Goal: Information Seeking & Learning: Learn about a topic

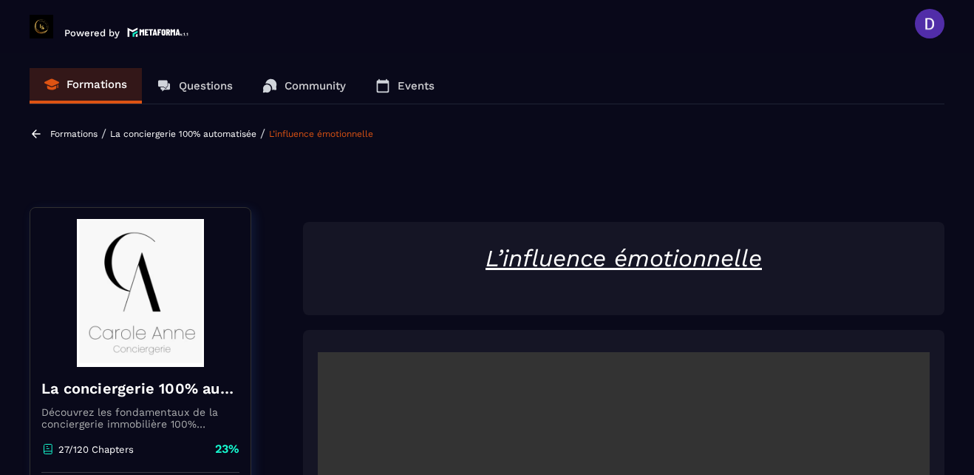
scroll to position [390, 0]
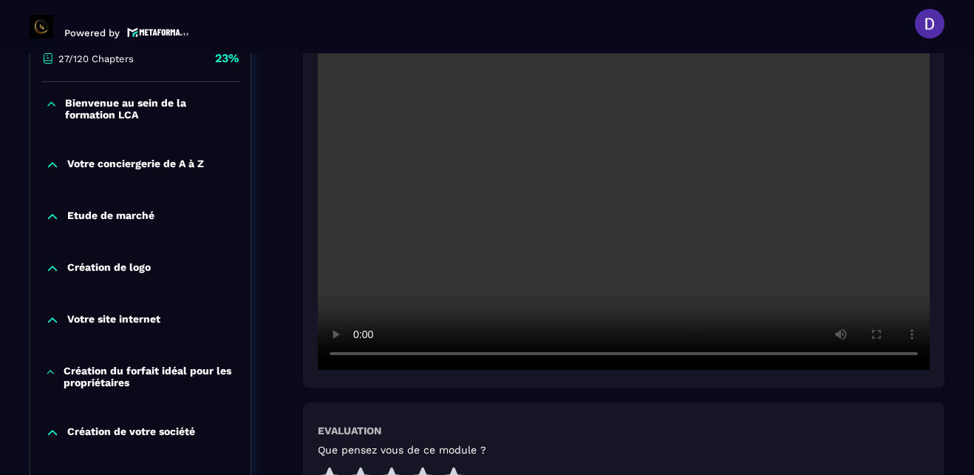
click at [941, 414] on div "Evaluation Que pensez vous de ce module ?" at bounding box center [624, 455] width 642 height 106
click at [454, 472] on icon at bounding box center [454, 478] width 24 height 23
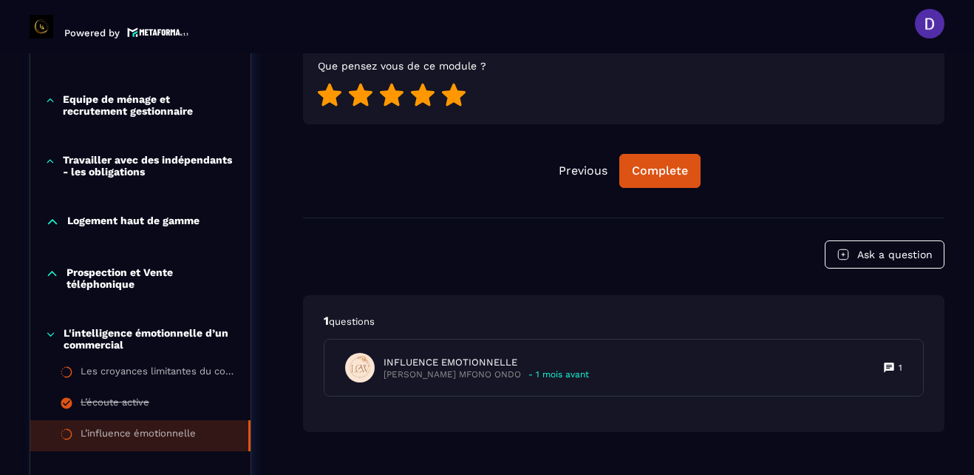
scroll to position [775, 0]
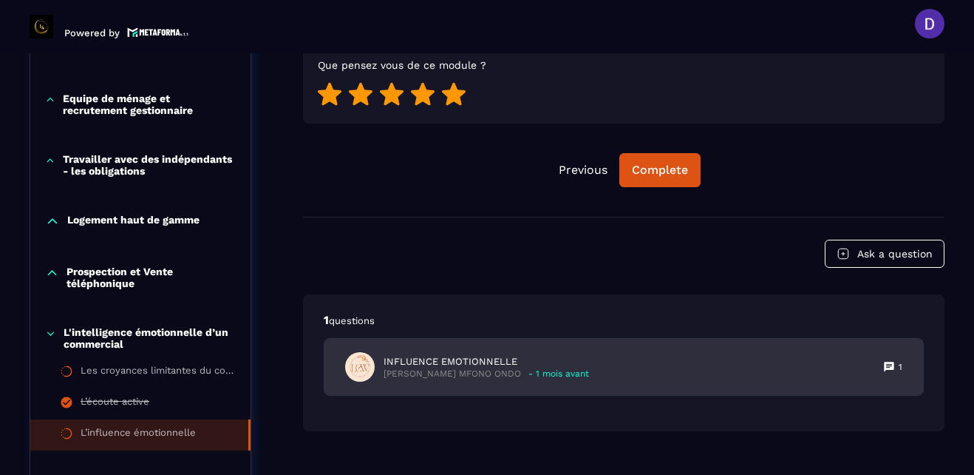
click at [467, 367] on p "INFLUENCE EMOTIONNELLE" at bounding box center [486, 361] width 205 height 13
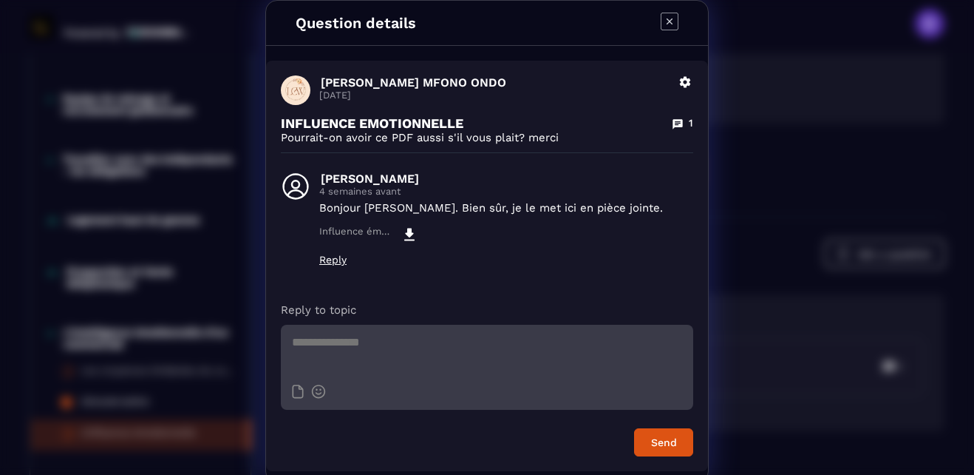
click at [664, 19] on icon "Modal window" at bounding box center [670, 22] width 18 height 18
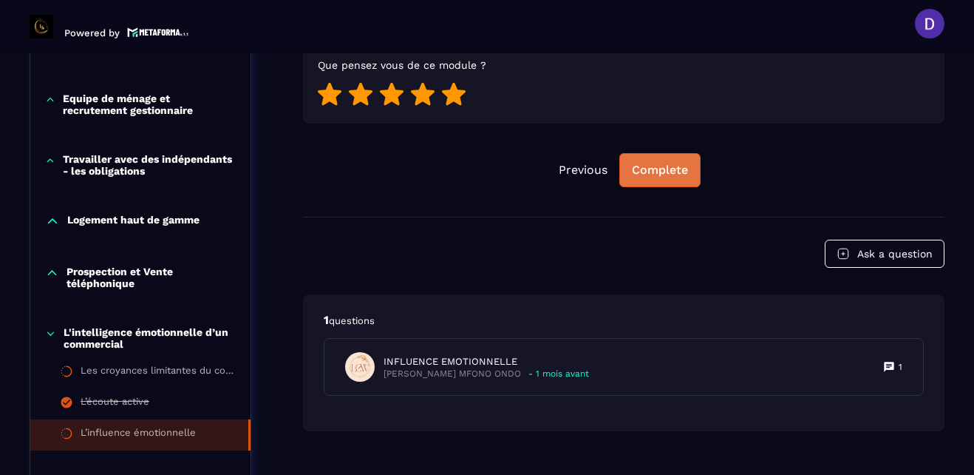
click at [666, 171] on div "Complete" at bounding box center [660, 170] width 56 height 15
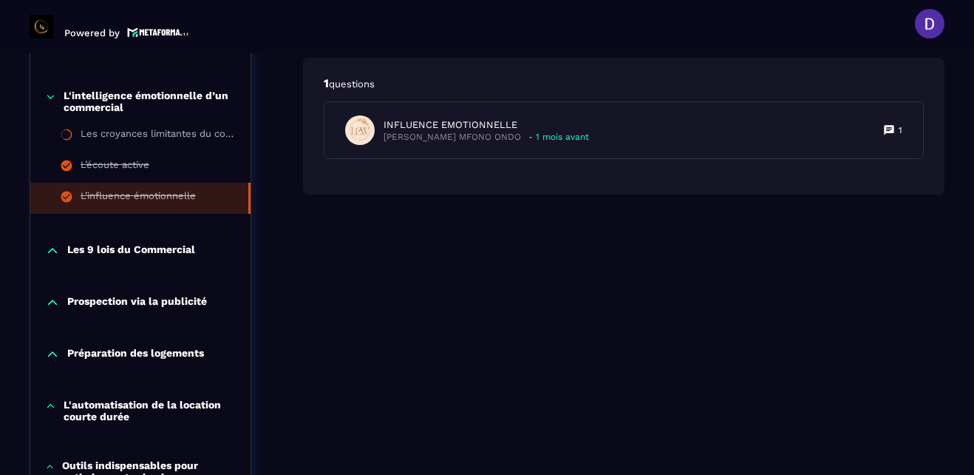
scroll to position [1041, 0]
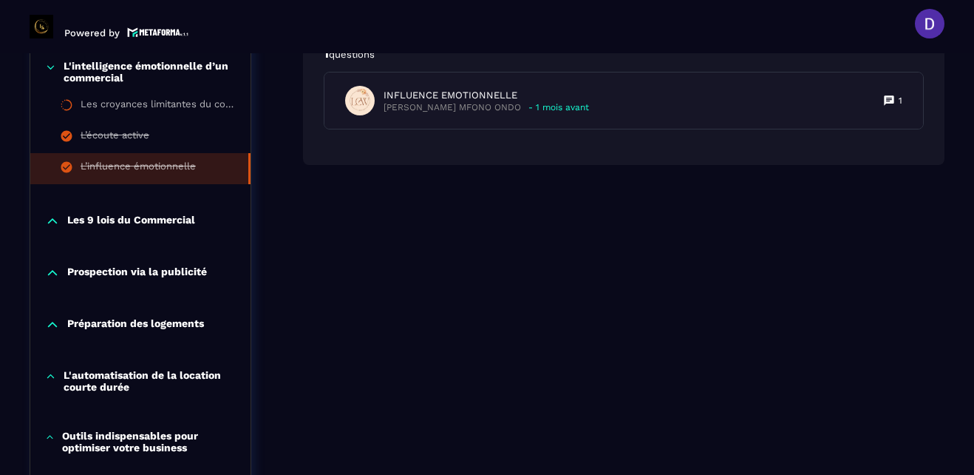
click at [142, 219] on p "Les 9 lois du Commercial" at bounding box center [131, 221] width 128 height 15
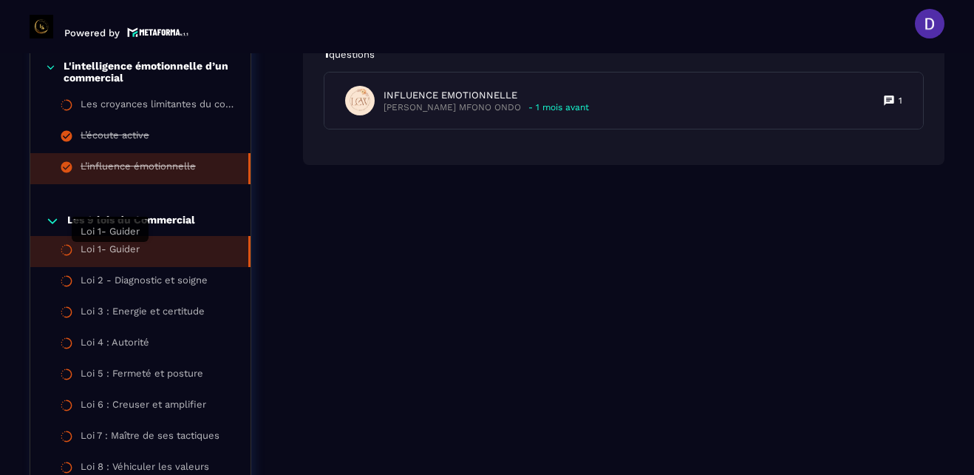
click at [127, 246] on div "Loi 1- Guider" at bounding box center [110, 251] width 59 height 16
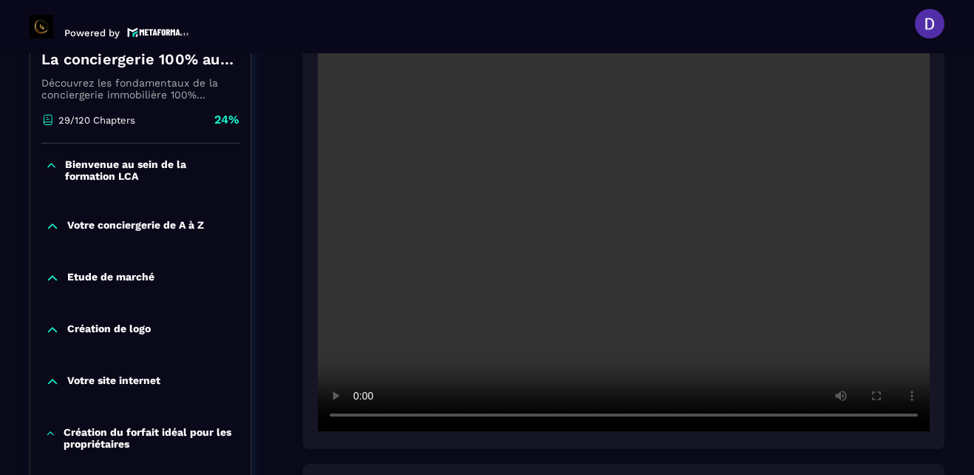
scroll to position [331, 0]
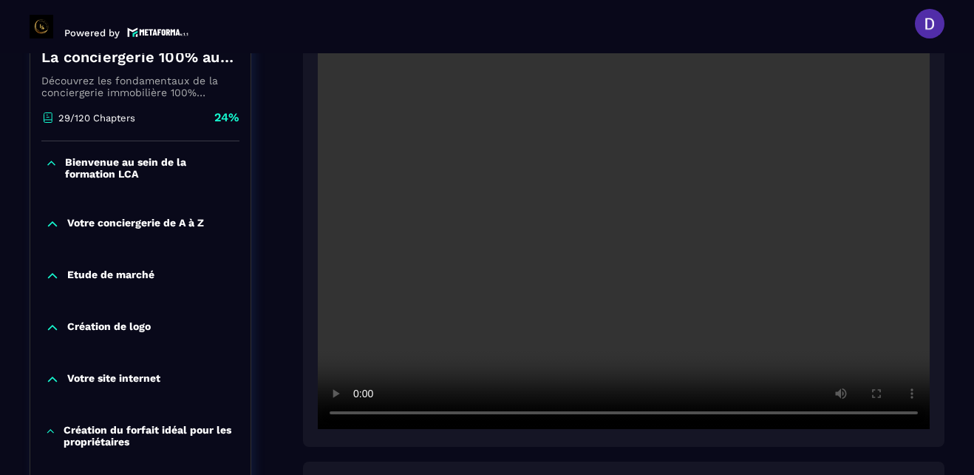
click at [512, 31] on header "Powered by [PERSON_NAME] [PERSON_NAME][EMAIL_ADDRESS][PERSON_NAME][DOMAIN_NAME]…" at bounding box center [487, 23] width 974 height 59
click at [962, 183] on section "Formations Questions Community Events Formations / La conciergerie 100% automat…" at bounding box center [487, 263] width 974 height 421
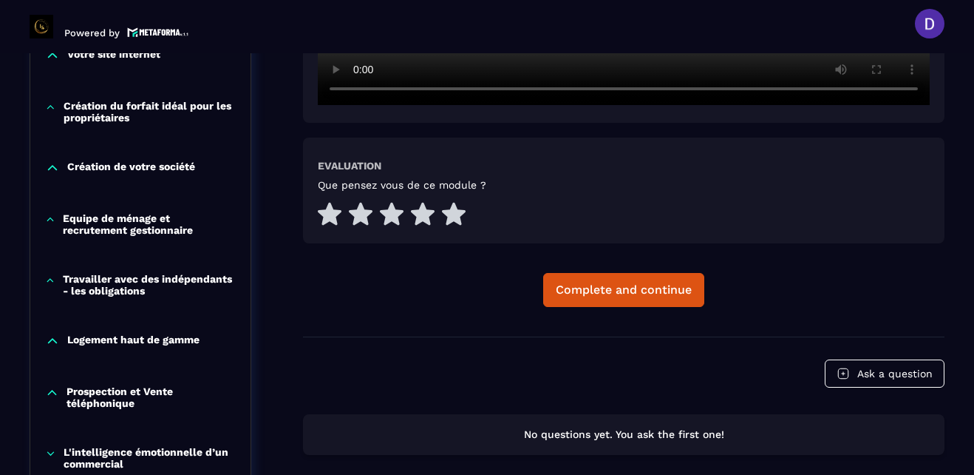
scroll to position [686, 0]
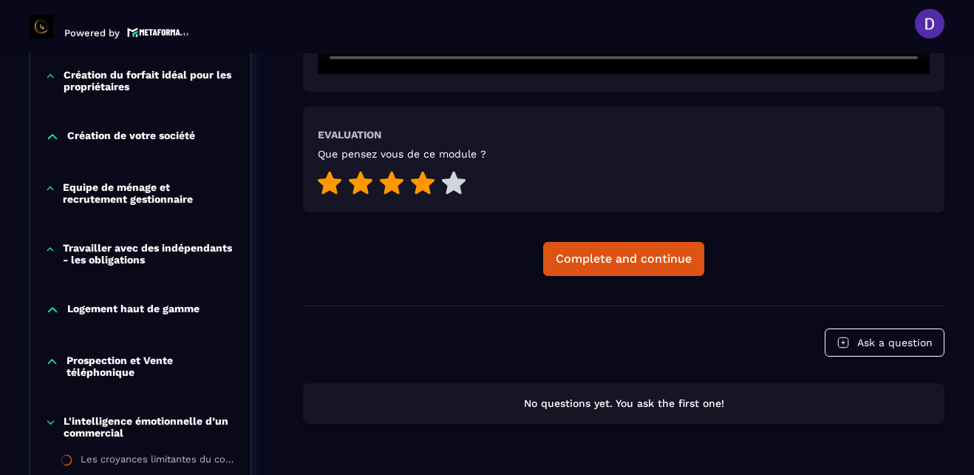
click at [420, 182] on icon at bounding box center [423, 182] width 24 height 23
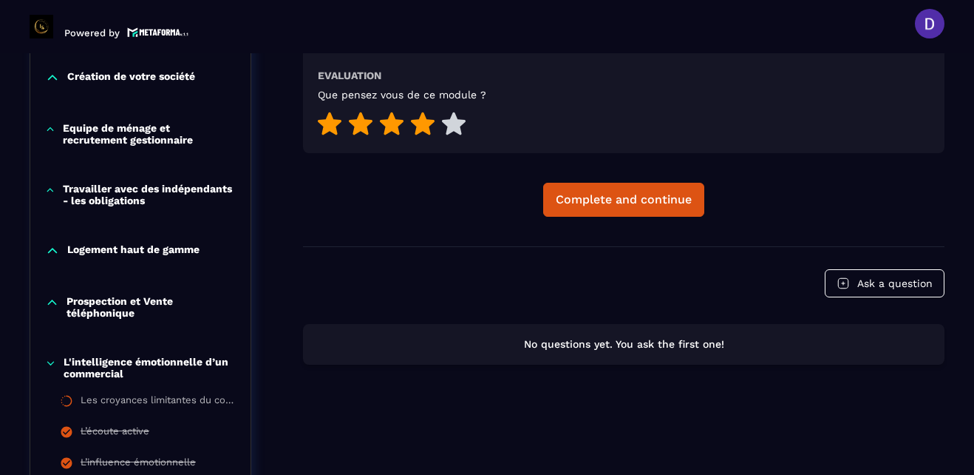
scroll to position [775, 0]
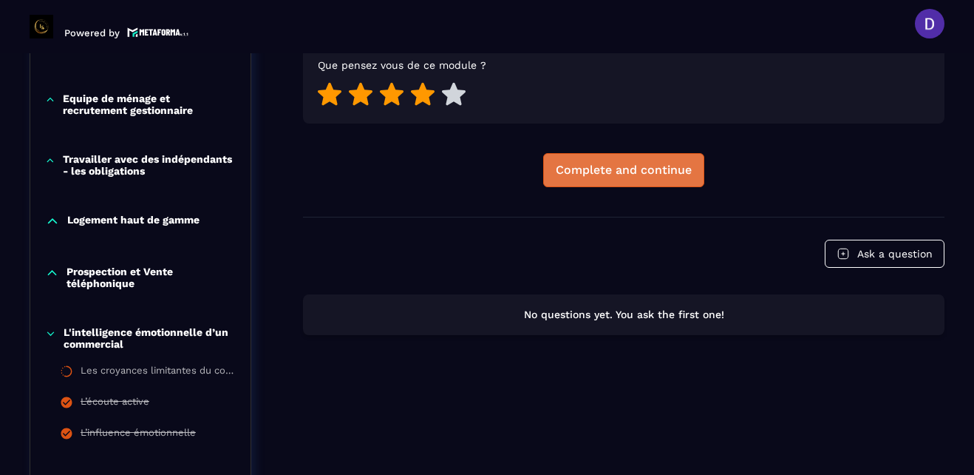
click at [642, 166] on div "Complete and continue" at bounding box center [624, 170] width 136 height 15
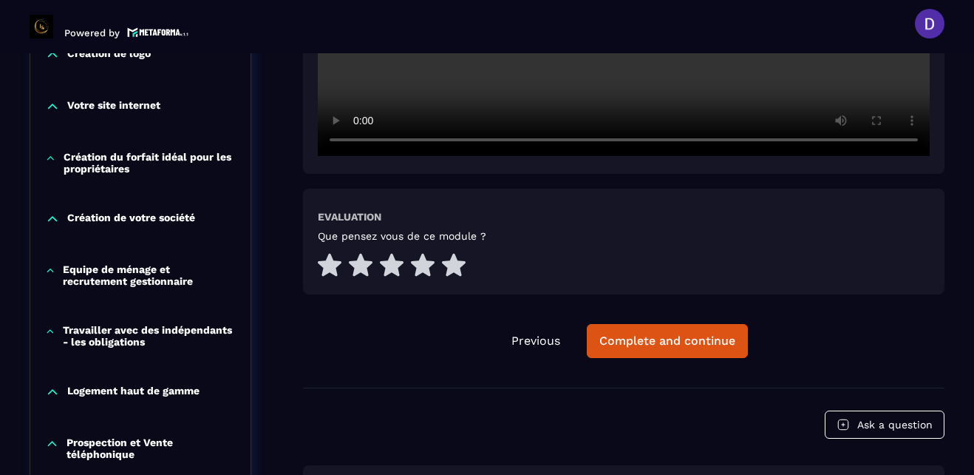
scroll to position [621, 0]
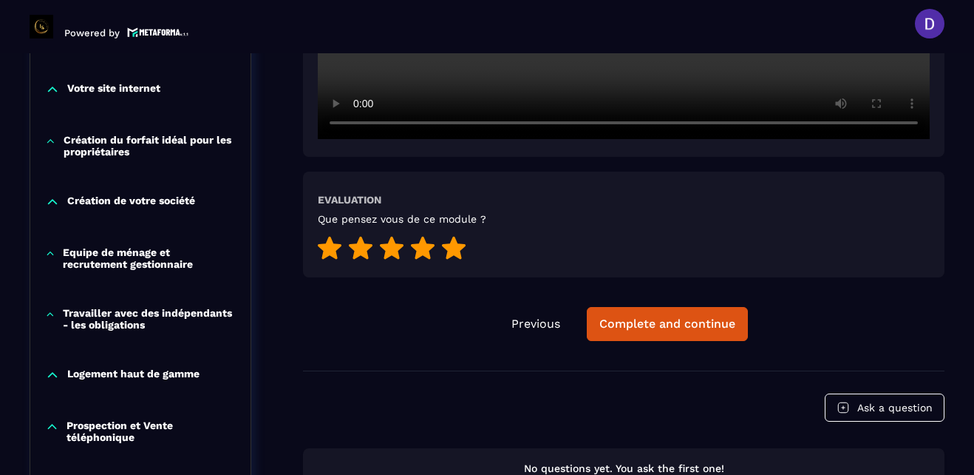
click at [454, 248] on icon at bounding box center [454, 248] width 24 height 23
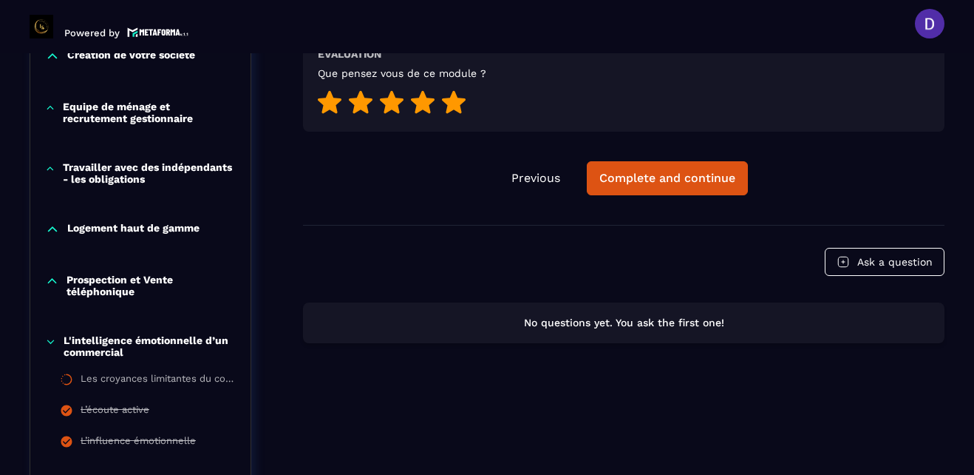
scroll to position [769, 0]
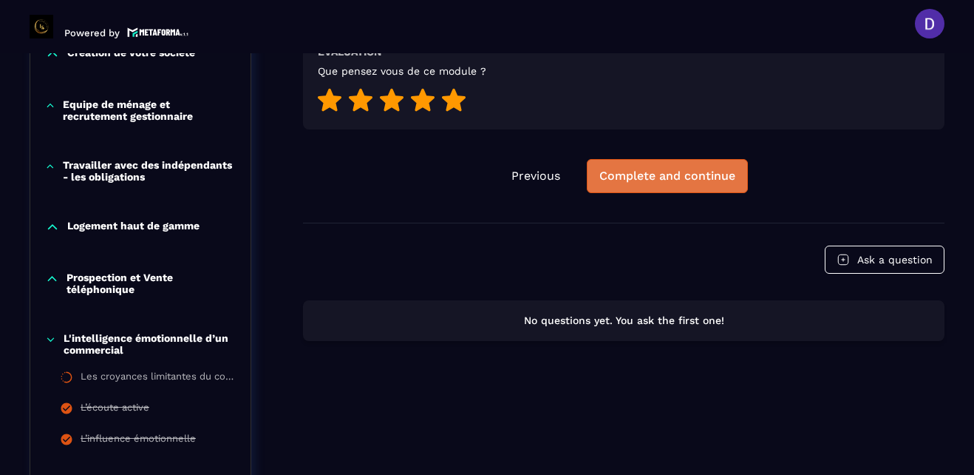
click at [676, 182] on div "Complete and continue" at bounding box center [667, 176] width 136 height 15
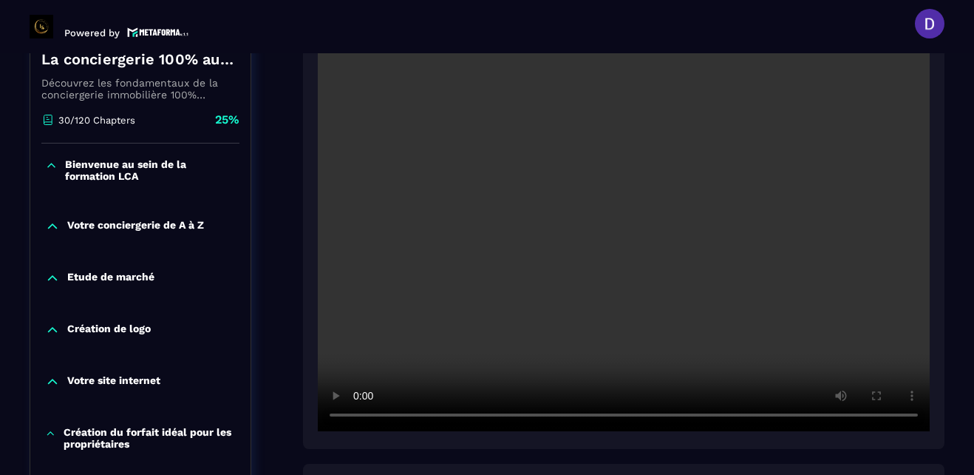
scroll to position [331, 0]
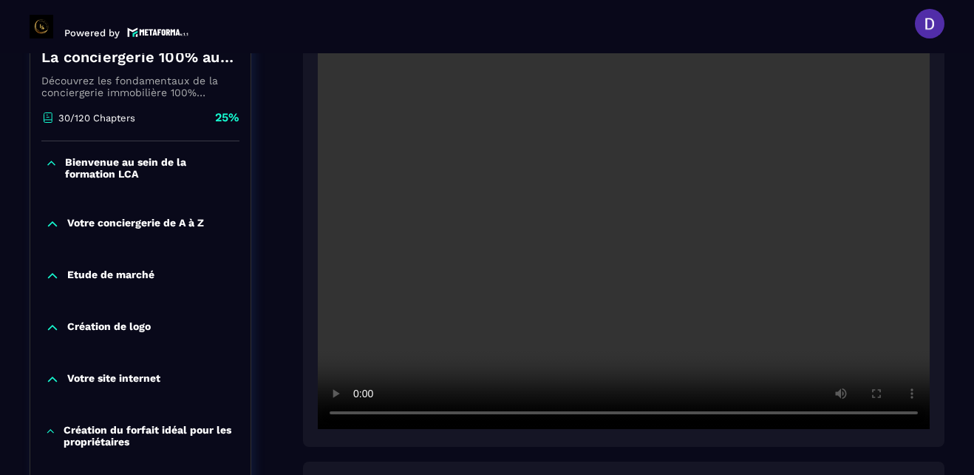
click at [956, 288] on section "Formations Questions Community Events Formations / La conciergerie 100% automat…" at bounding box center [487, 263] width 974 height 421
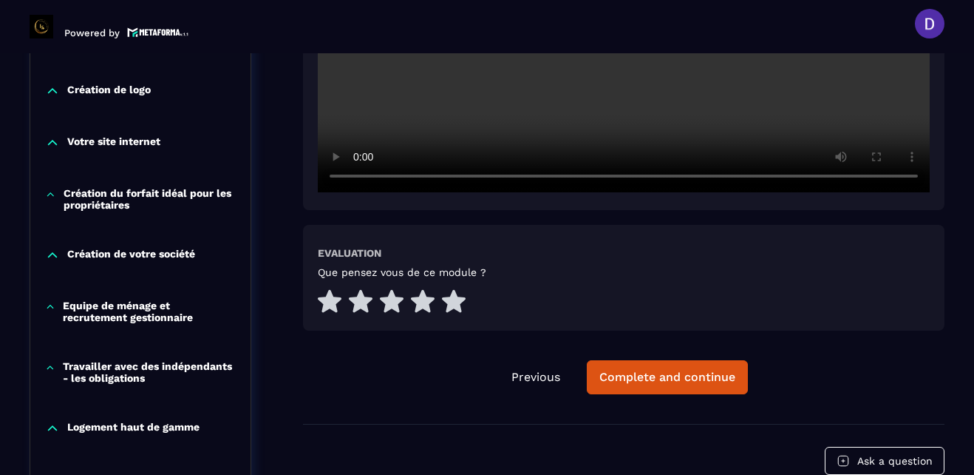
scroll to position [597, 0]
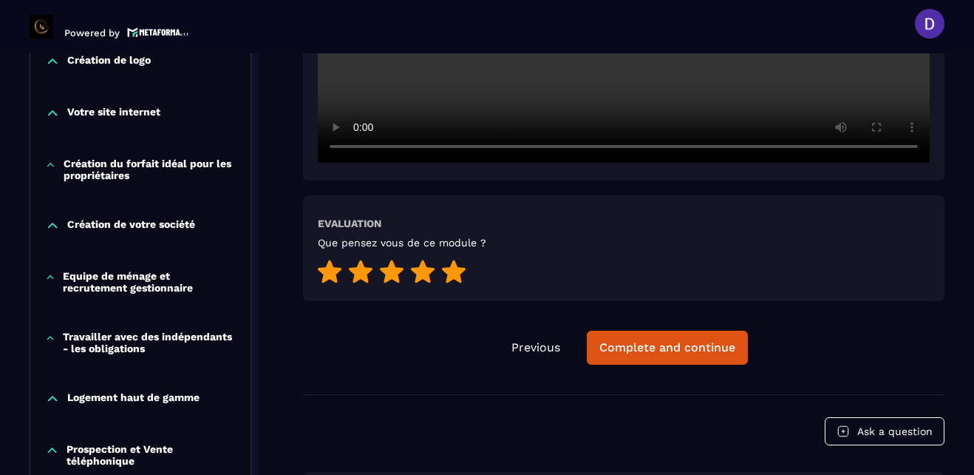
click at [449, 273] on icon at bounding box center [454, 271] width 24 height 23
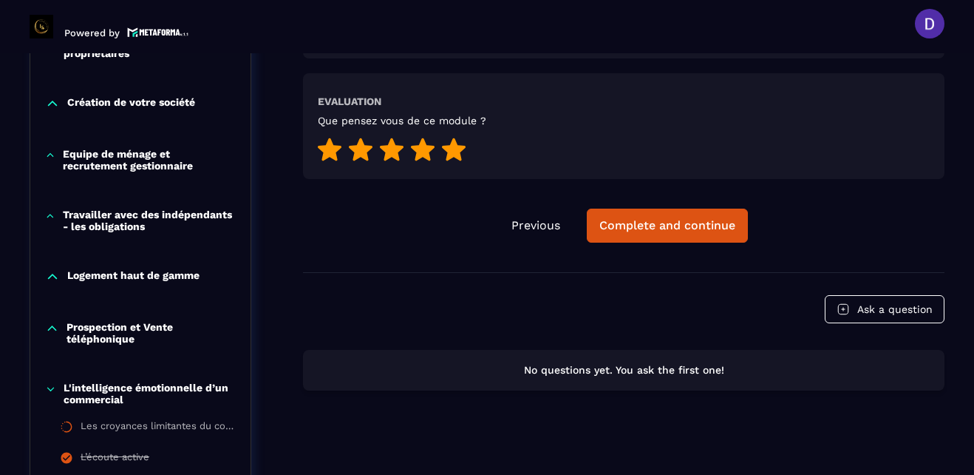
scroll to position [686, 0]
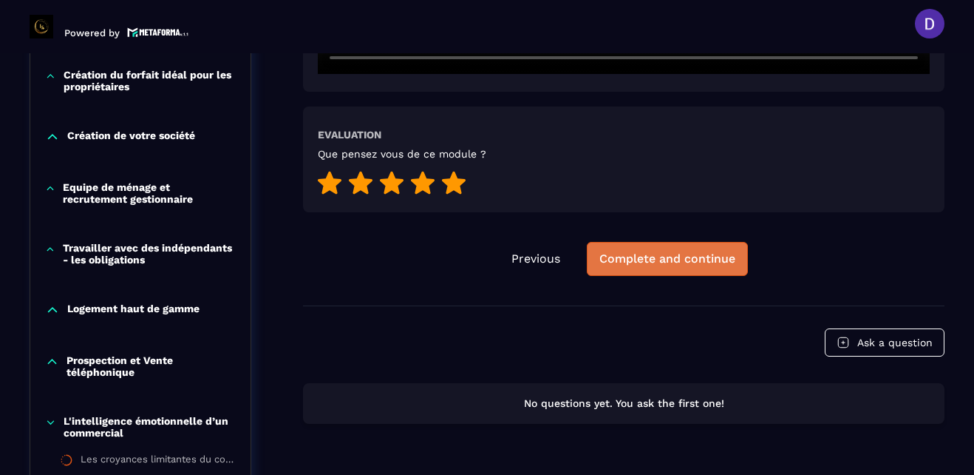
click at [656, 252] on div "Complete and continue" at bounding box center [667, 258] width 136 height 15
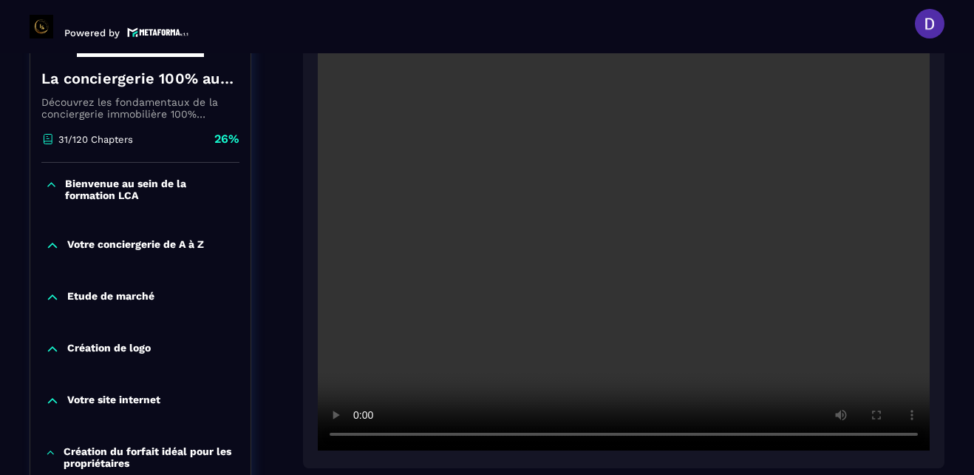
scroll to position [331, 0]
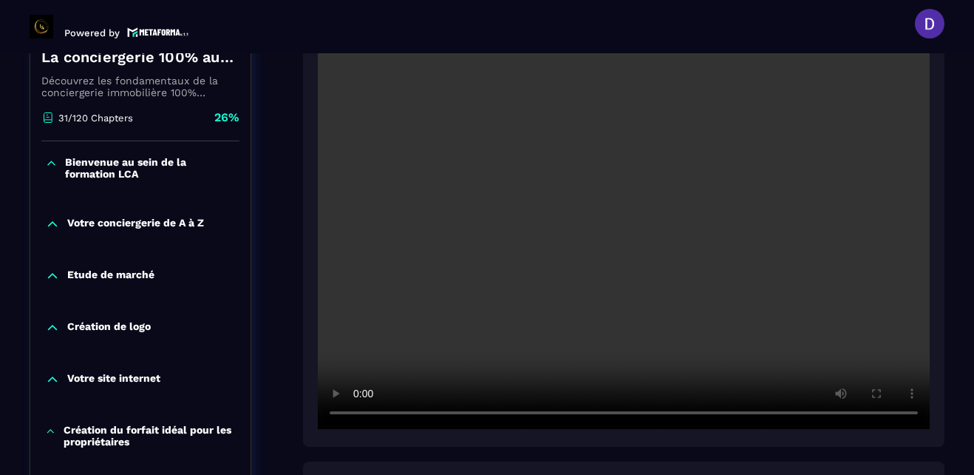
click at [944, 280] on div at bounding box center [624, 223] width 642 height 448
click at [963, 163] on section "Formations Questions Community Events Formations / La conciergerie 100% automat…" at bounding box center [487, 263] width 974 height 421
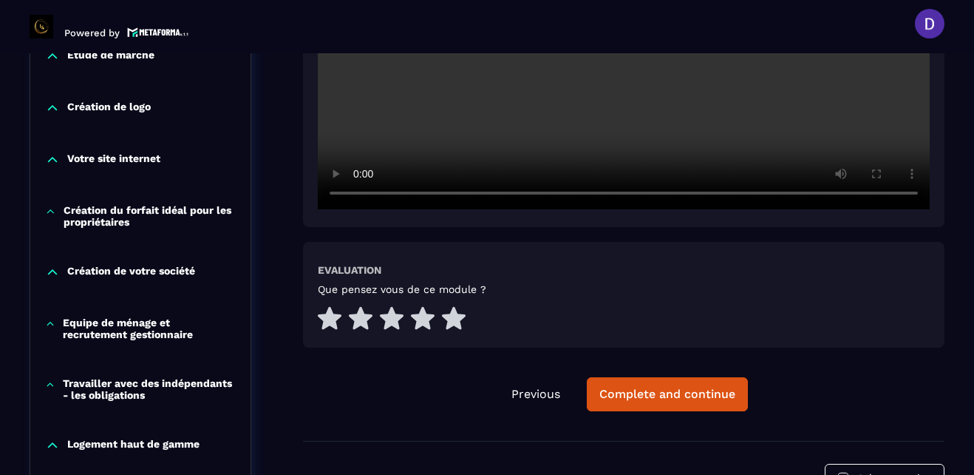
scroll to position [568, 0]
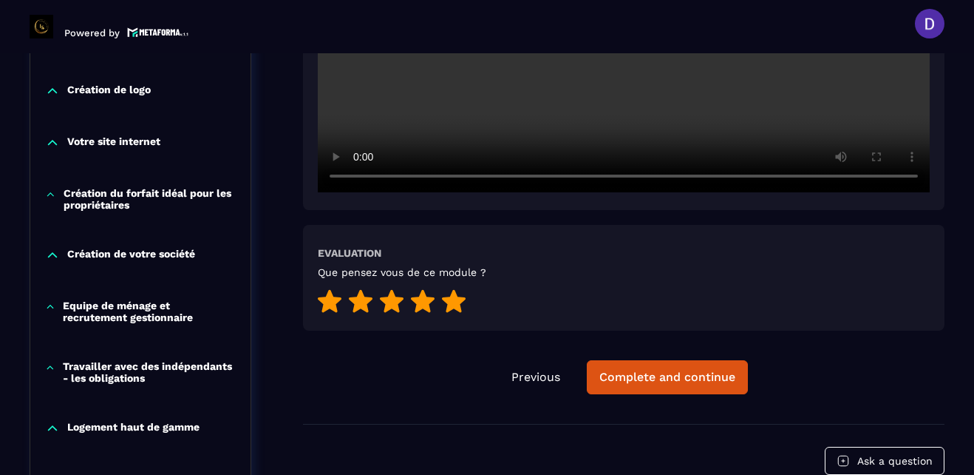
click at [454, 303] on icon at bounding box center [454, 301] width 24 height 23
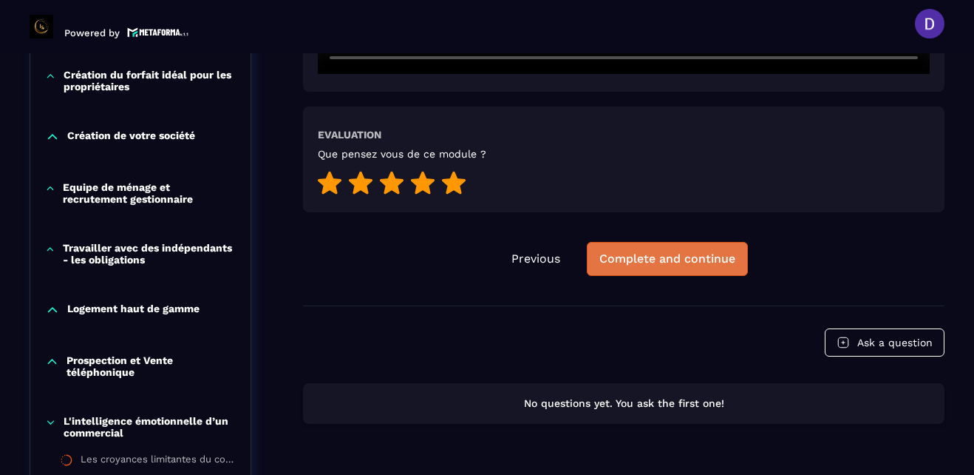
scroll to position [715, 0]
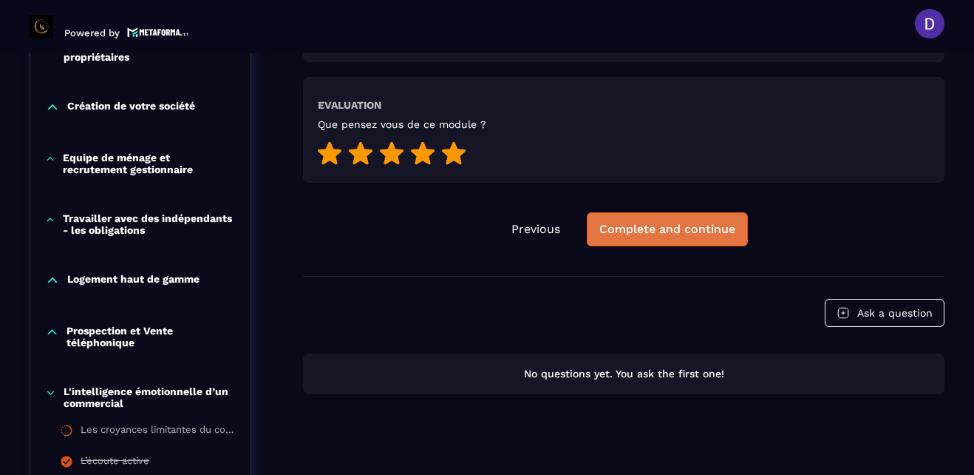
click at [656, 232] on div "Complete and continue" at bounding box center [667, 229] width 136 height 15
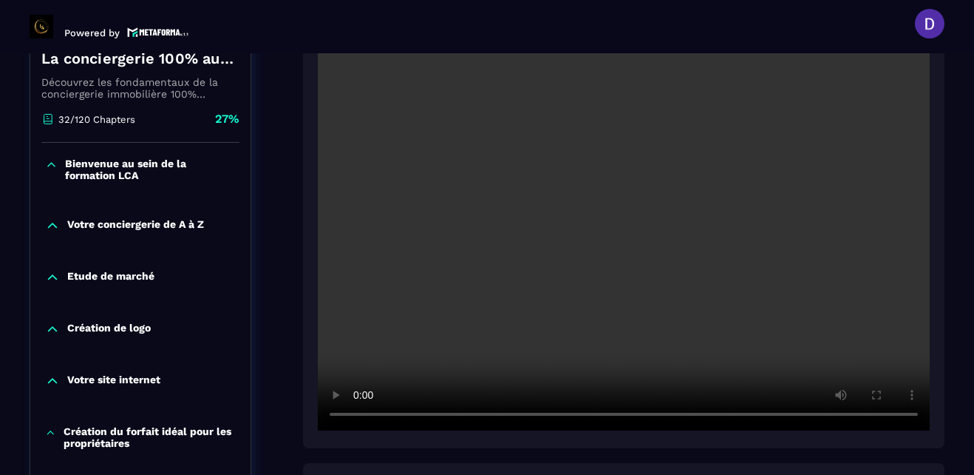
scroll to position [331, 0]
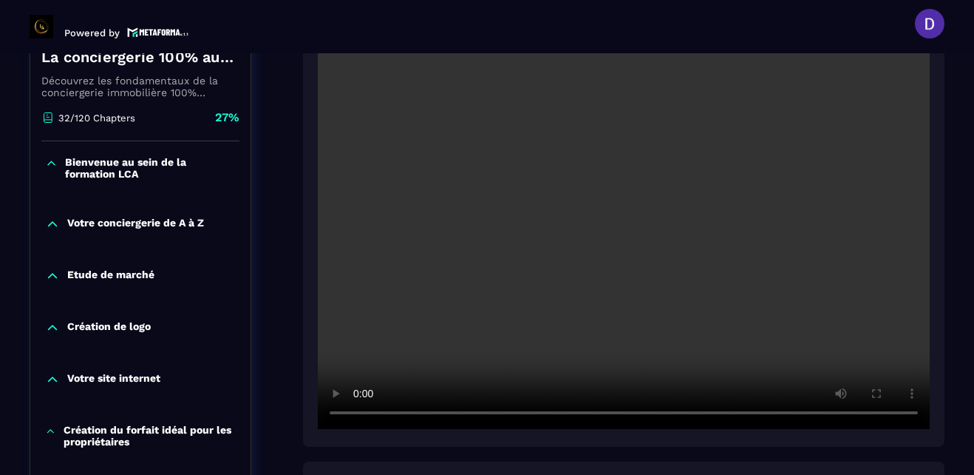
click at [961, 287] on section "Formations Questions Community Events Formations / La conciergerie 100% automat…" at bounding box center [487, 263] width 974 height 421
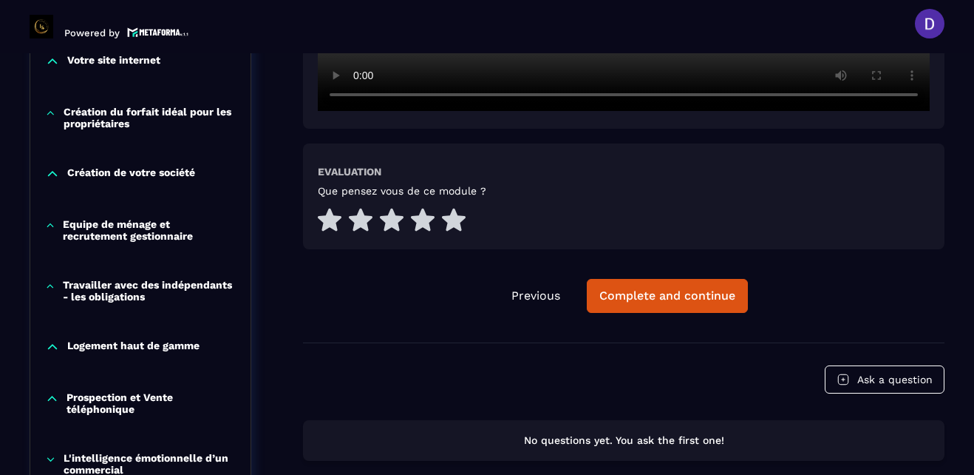
scroll to position [656, 0]
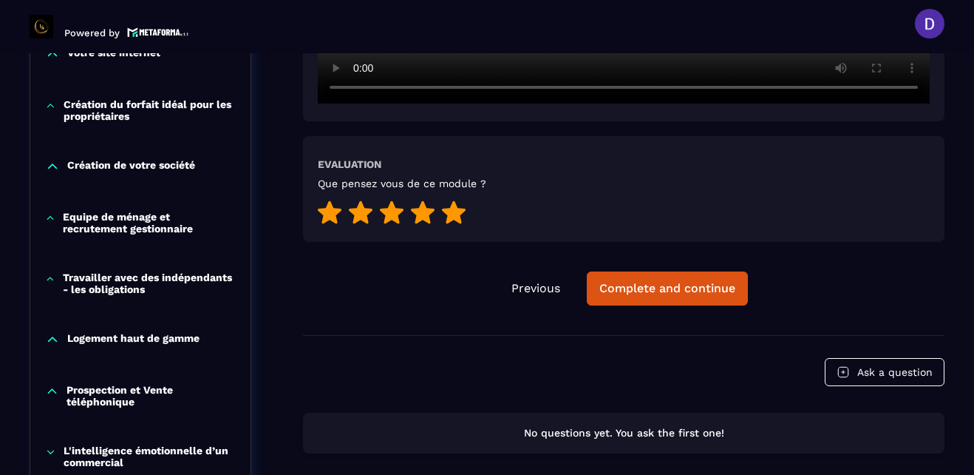
click at [454, 208] on icon at bounding box center [454, 212] width 24 height 23
click at [676, 291] on div "Complete and continue" at bounding box center [667, 288] width 136 height 15
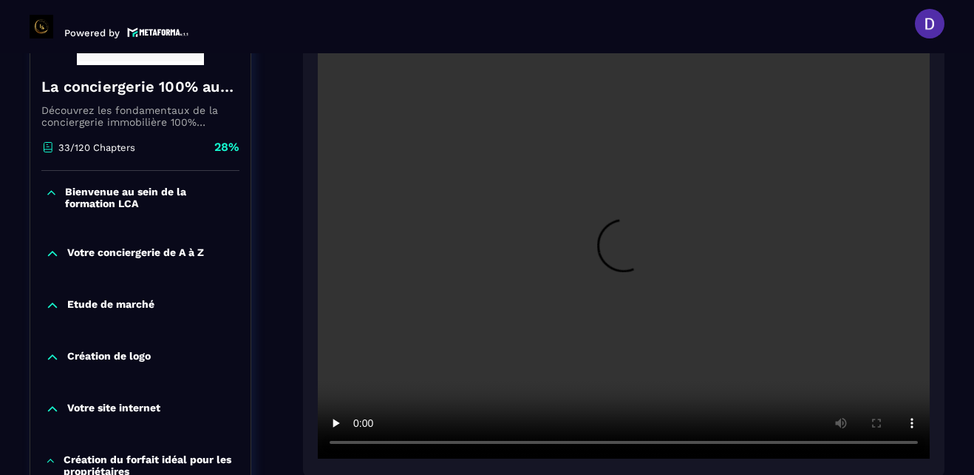
scroll to position [331, 0]
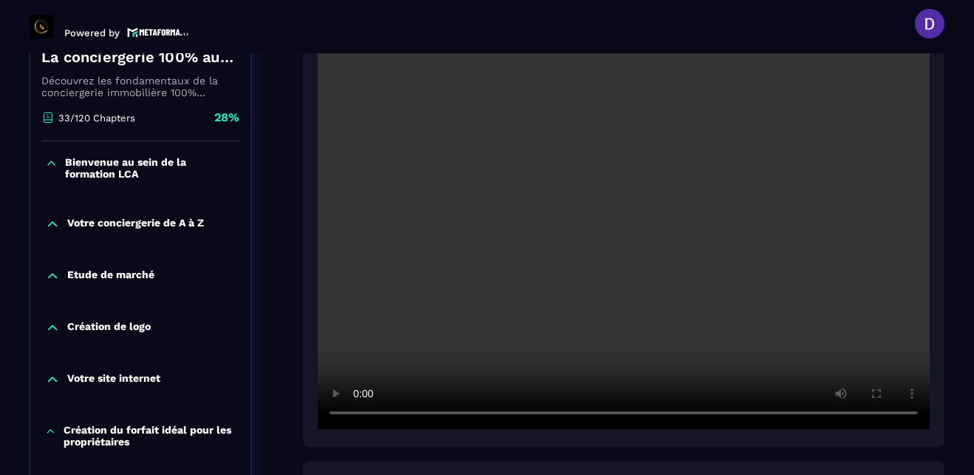
click at [953, 265] on section "Formations Questions Community Events Formations / La conciergerie 100% automat…" at bounding box center [487, 263] width 974 height 421
click at [955, 118] on section "Formations Questions Community Events Formations / La conciergerie 100% automat…" at bounding box center [487, 263] width 974 height 421
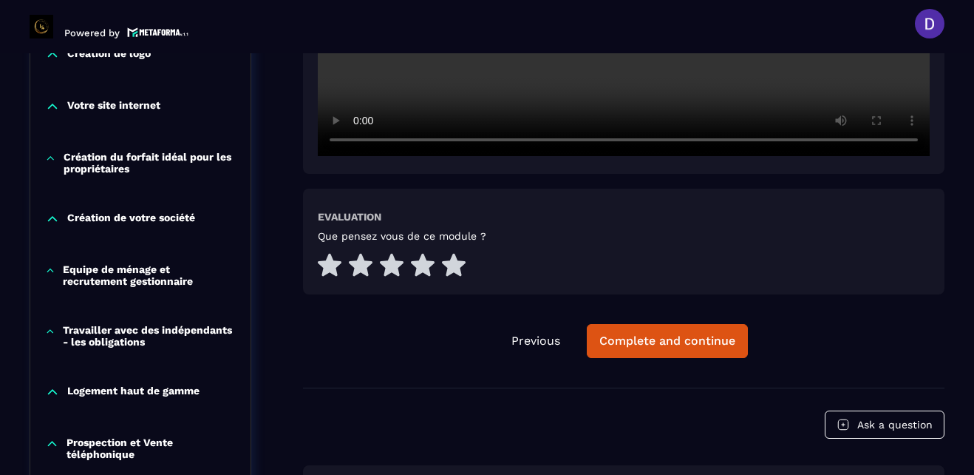
scroll to position [627, 0]
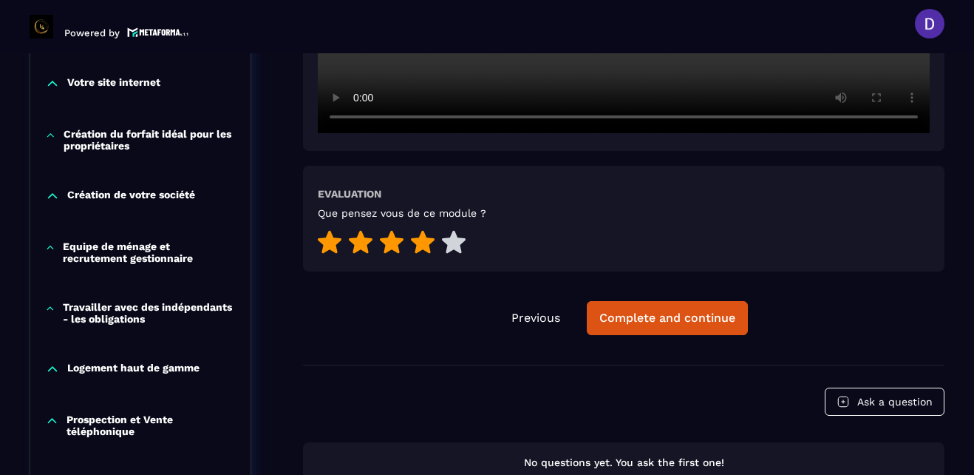
click at [426, 238] on icon at bounding box center [423, 242] width 24 height 23
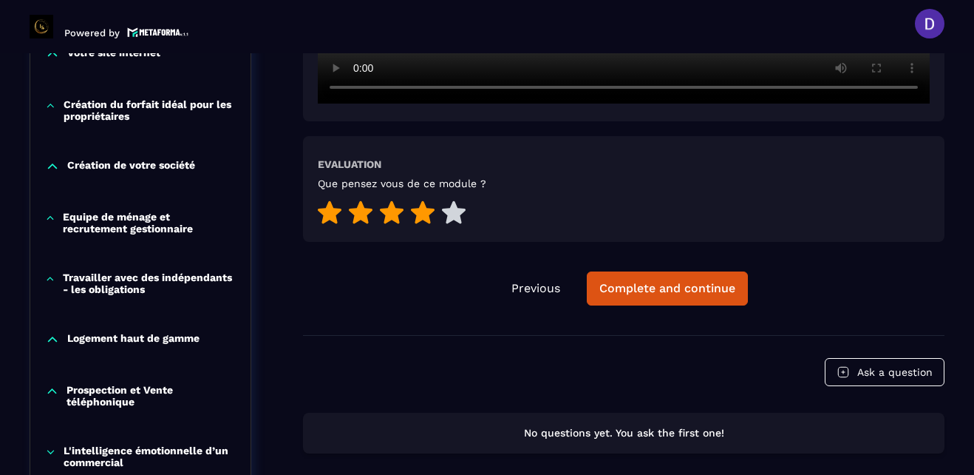
scroll to position [686, 0]
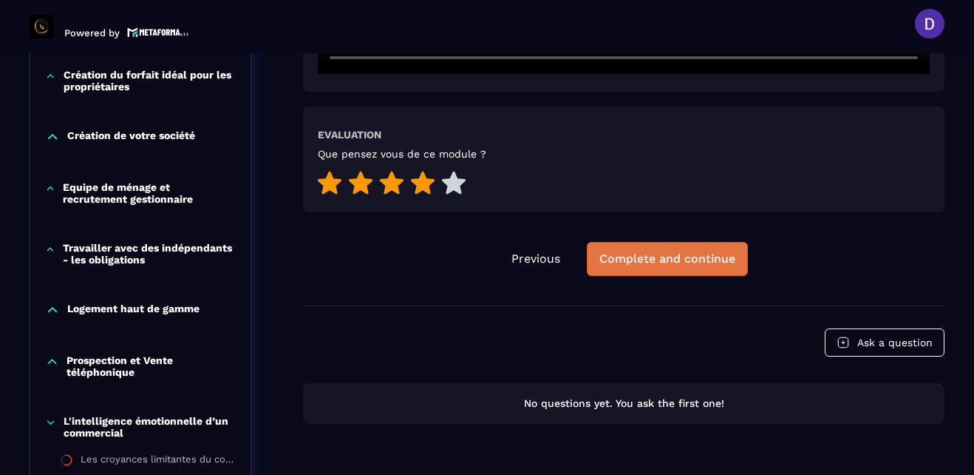
click at [719, 265] on div "Complete and continue" at bounding box center [667, 258] width 136 height 15
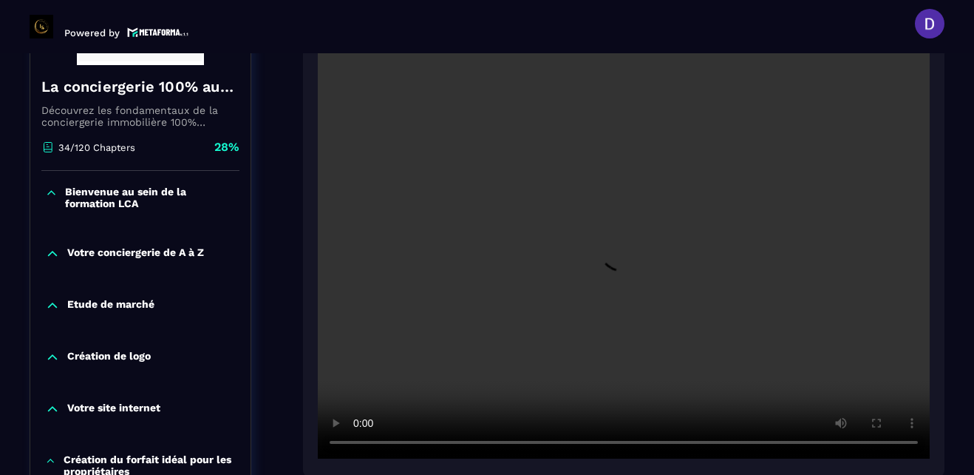
scroll to position [331, 0]
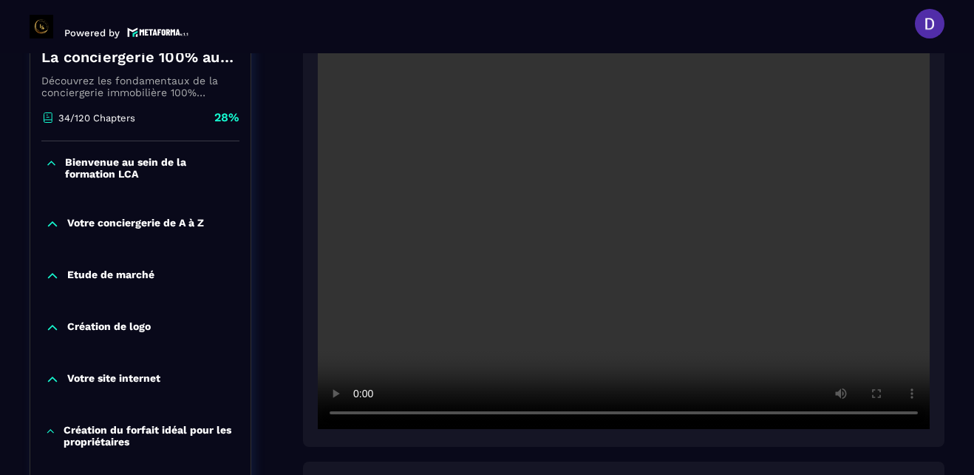
click at [960, 278] on section "Formations Questions Community Events Formations / La conciergerie 100% automat…" at bounding box center [487, 263] width 974 height 421
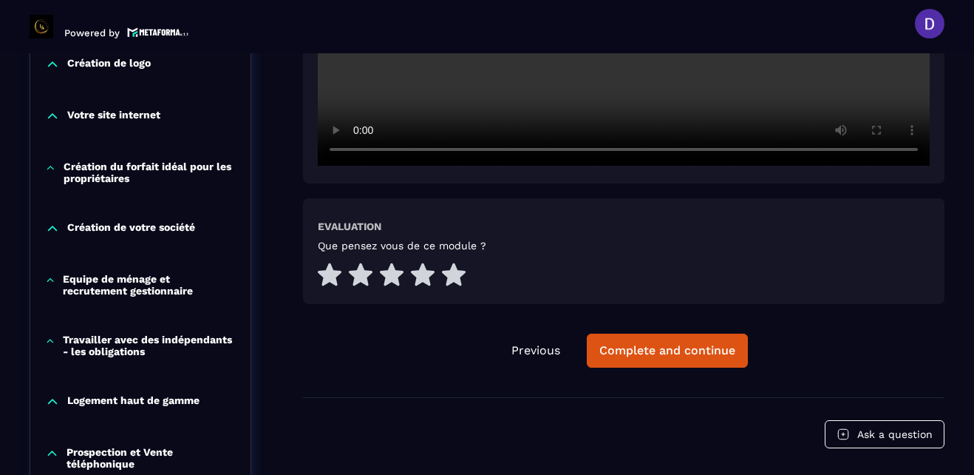
scroll to position [627, 0]
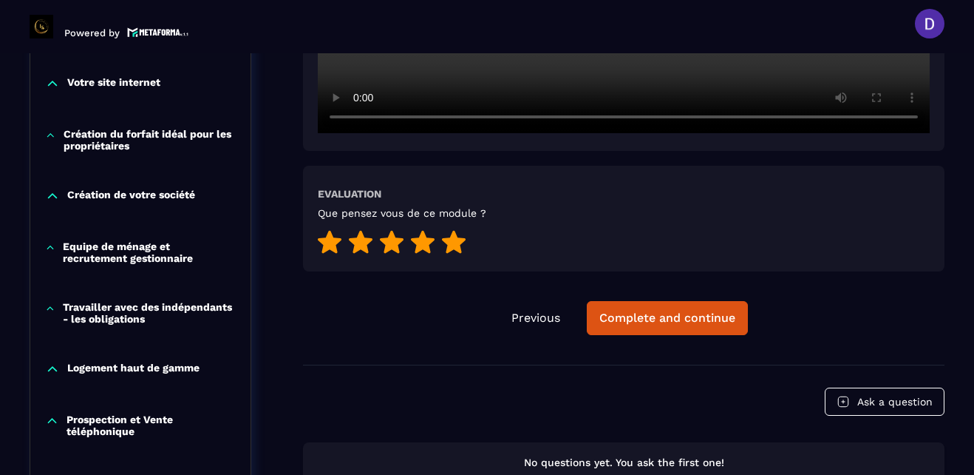
click at [451, 239] on icon at bounding box center [454, 242] width 24 height 23
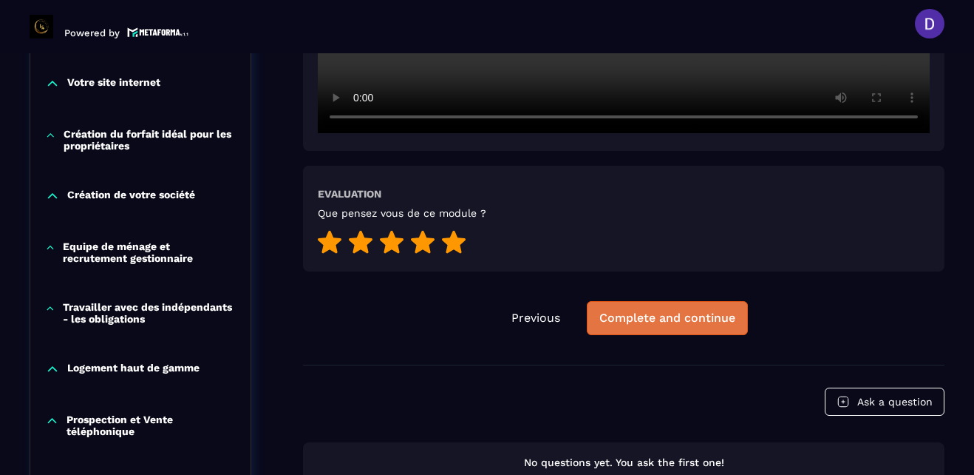
click at [681, 313] on div "Complete and continue" at bounding box center [667, 317] width 136 height 15
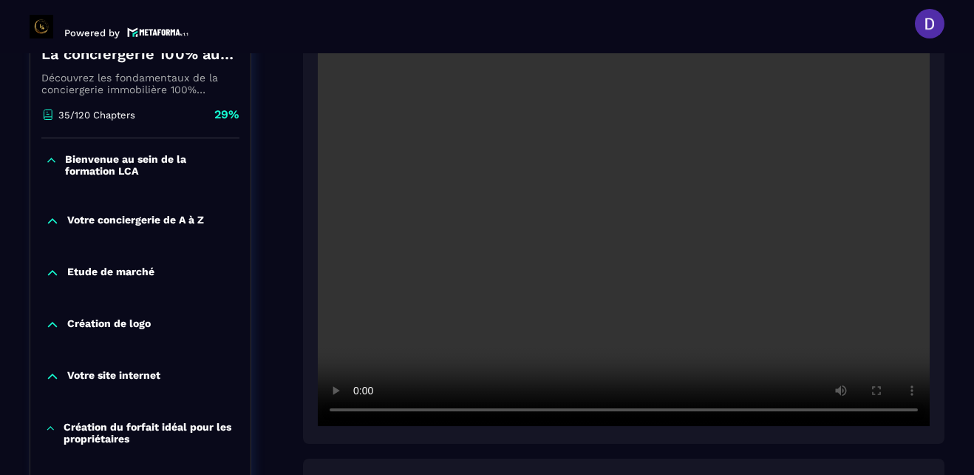
scroll to position [361, 0]
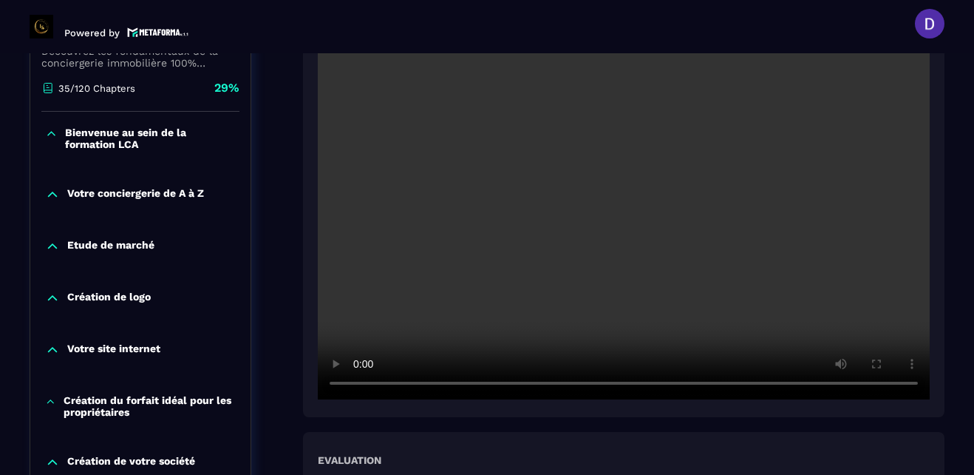
drag, startPoint x: 833, startPoint y: 98, endPoint x: 832, endPoint y: 134, distance: 35.5
click at [832, 134] on video at bounding box center [624, 195] width 612 height 408
click at [948, 290] on section "Formations Questions Community Events Formations / La conciergerie 100% automat…" at bounding box center [487, 263] width 974 height 421
click at [607, 416] on div at bounding box center [624, 193] width 642 height 448
click at [588, 399] on div at bounding box center [624, 193] width 642 height 448
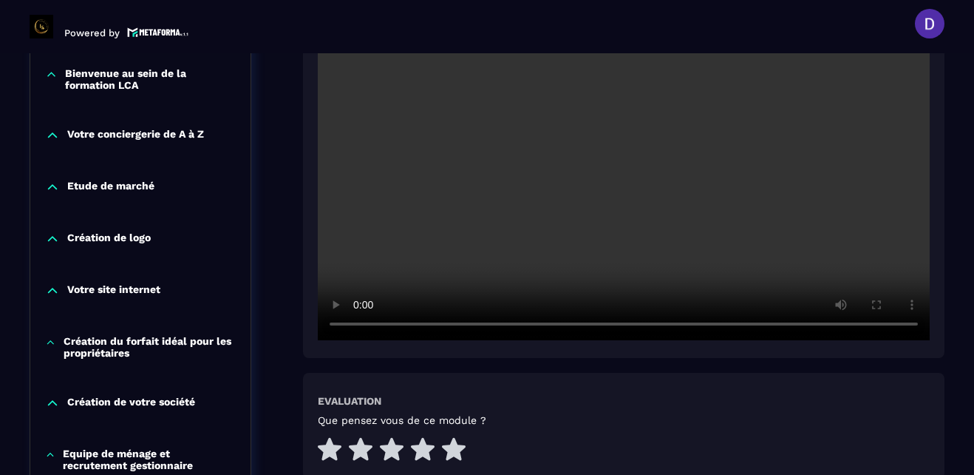
scroll to position [449, 0]
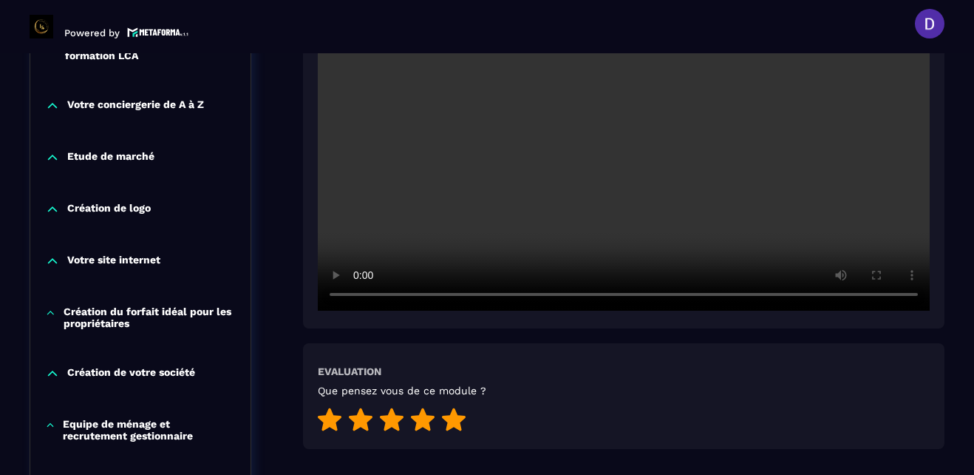
click at [455, 415] on icon at bounding box center [454, 419] width 24 height 23
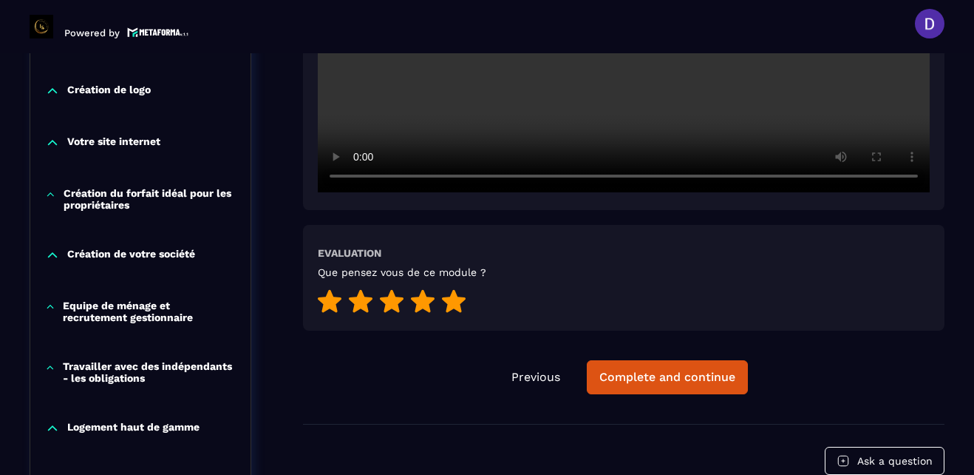
scroll to position [597, 0]
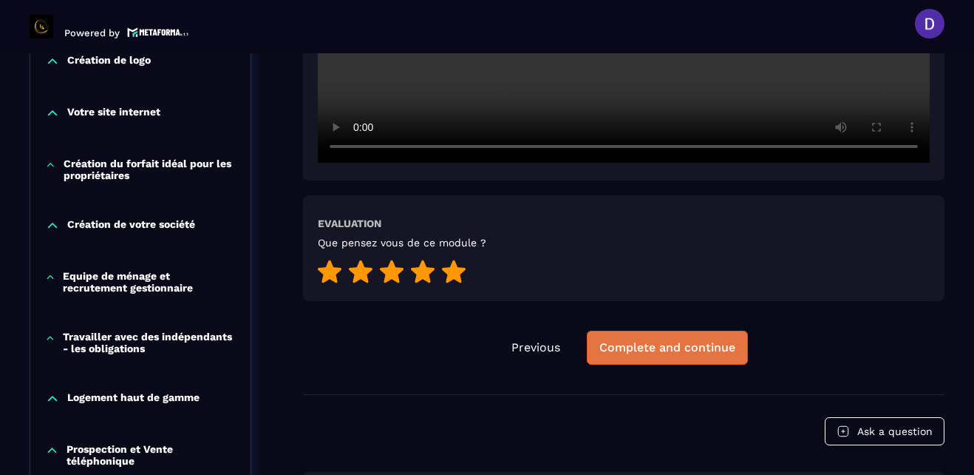
click at [664, 343] on div "Complete and continue" at bounding box center [667, 347] width 136 height 15
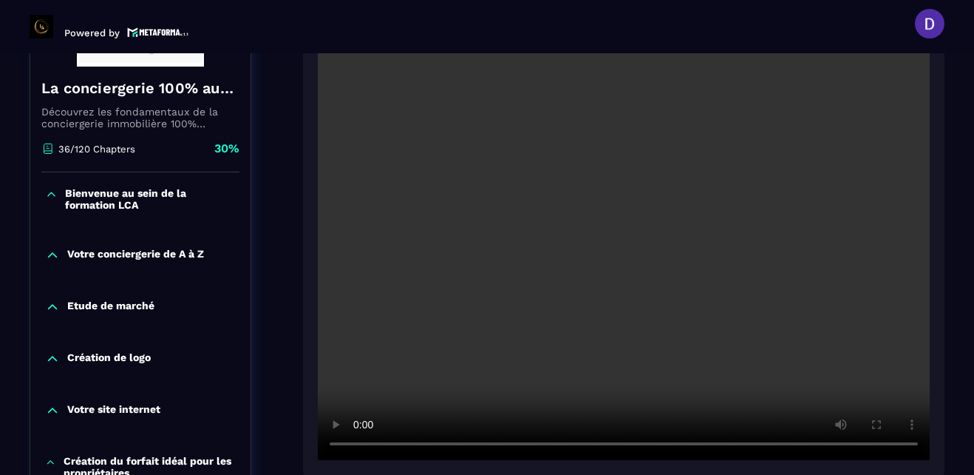
scroll to position [302, 0]
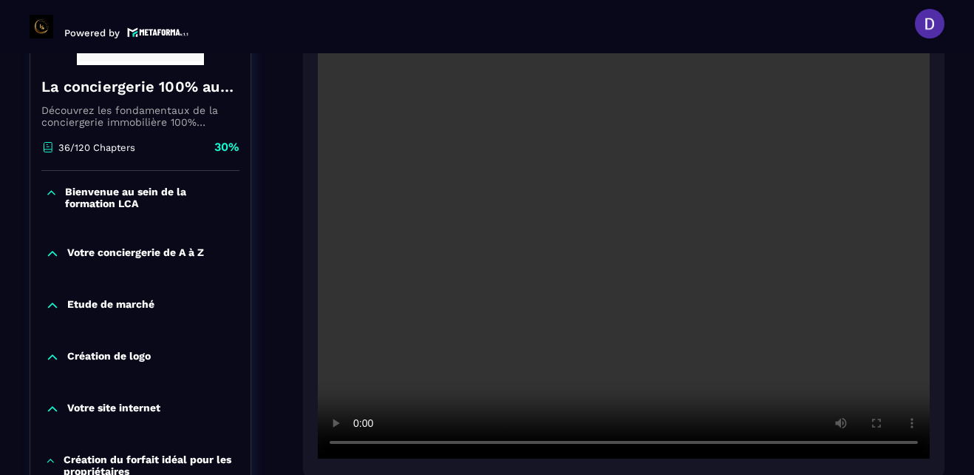
click at [953, 160] on section "Formations Questions Community Events Formations / La conciergerie 100% automat…" at bounding box center [487, 263] width 974 height 421
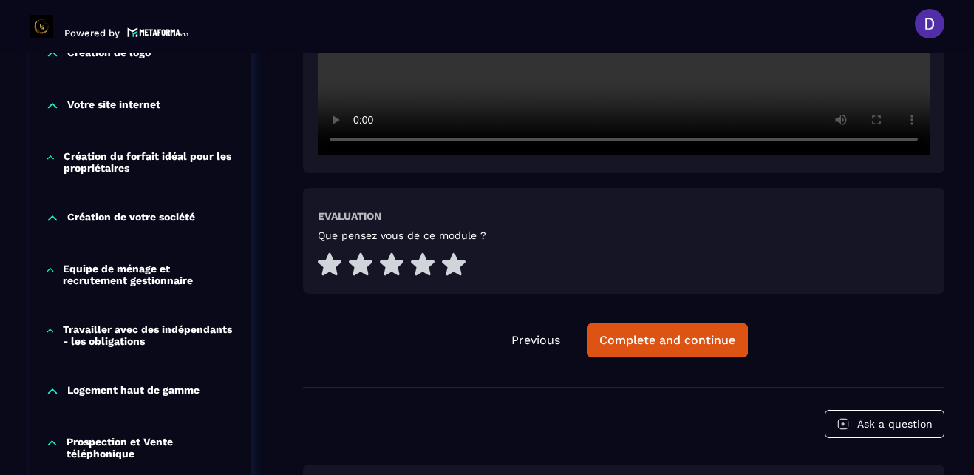
scroll to position [627, 0]
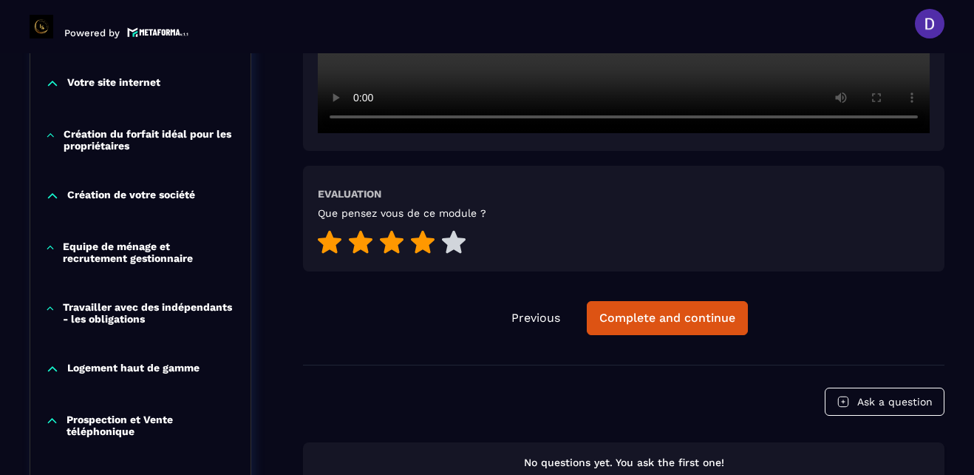
click at [419, 246] on icon at bounding box center [423, 242] width 24 height 23
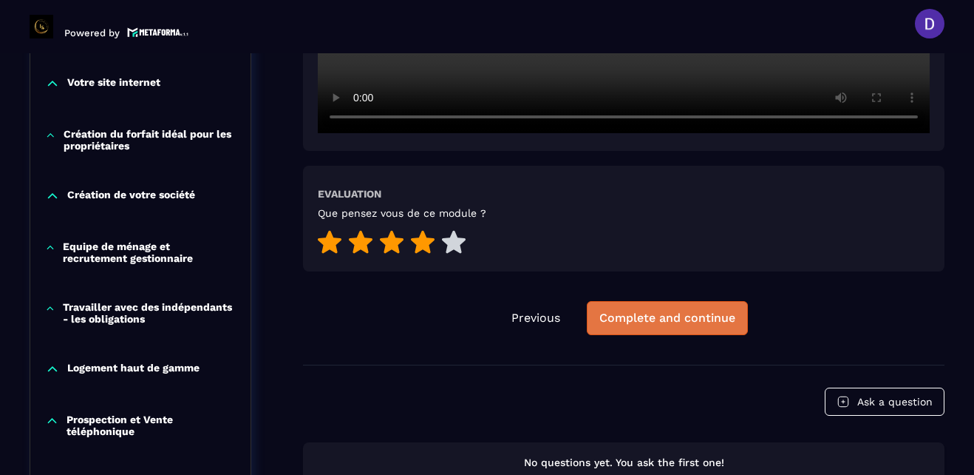
click at [665, 321] on div "Complete and continue" at bounding box center [667, 317] width 136 height 15
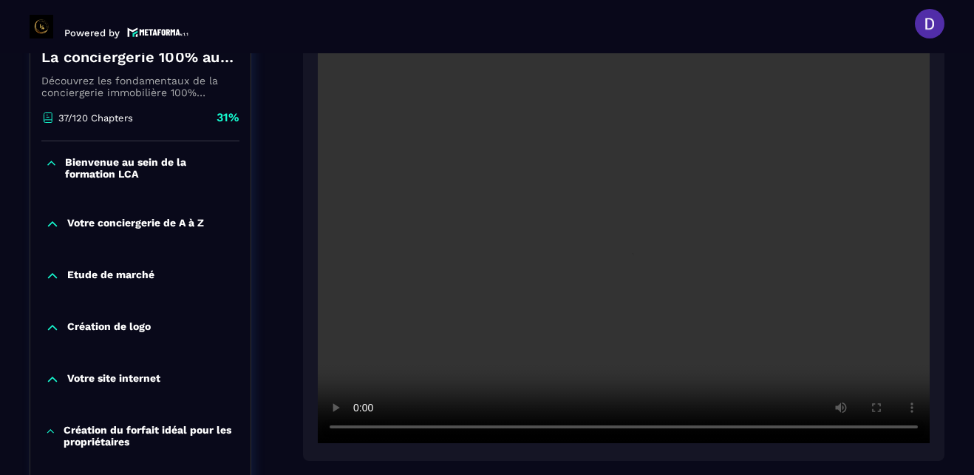
scroll to position [361, 0]
